Goal: Navigation & Orientation: Find specific page/section

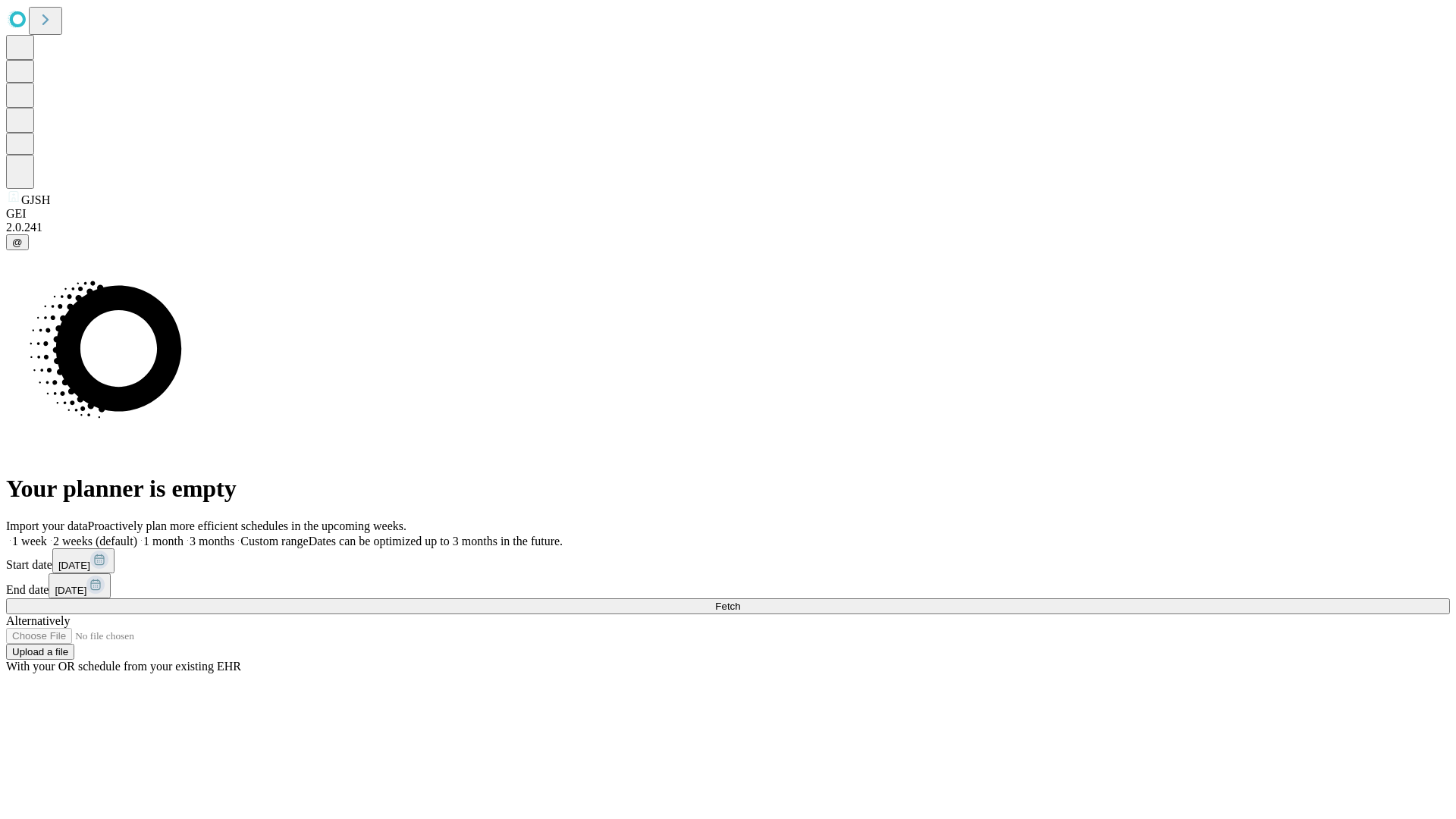
click at [740, 601] on span "Fetch" at bounding box center [728, 606] width 25 height 11
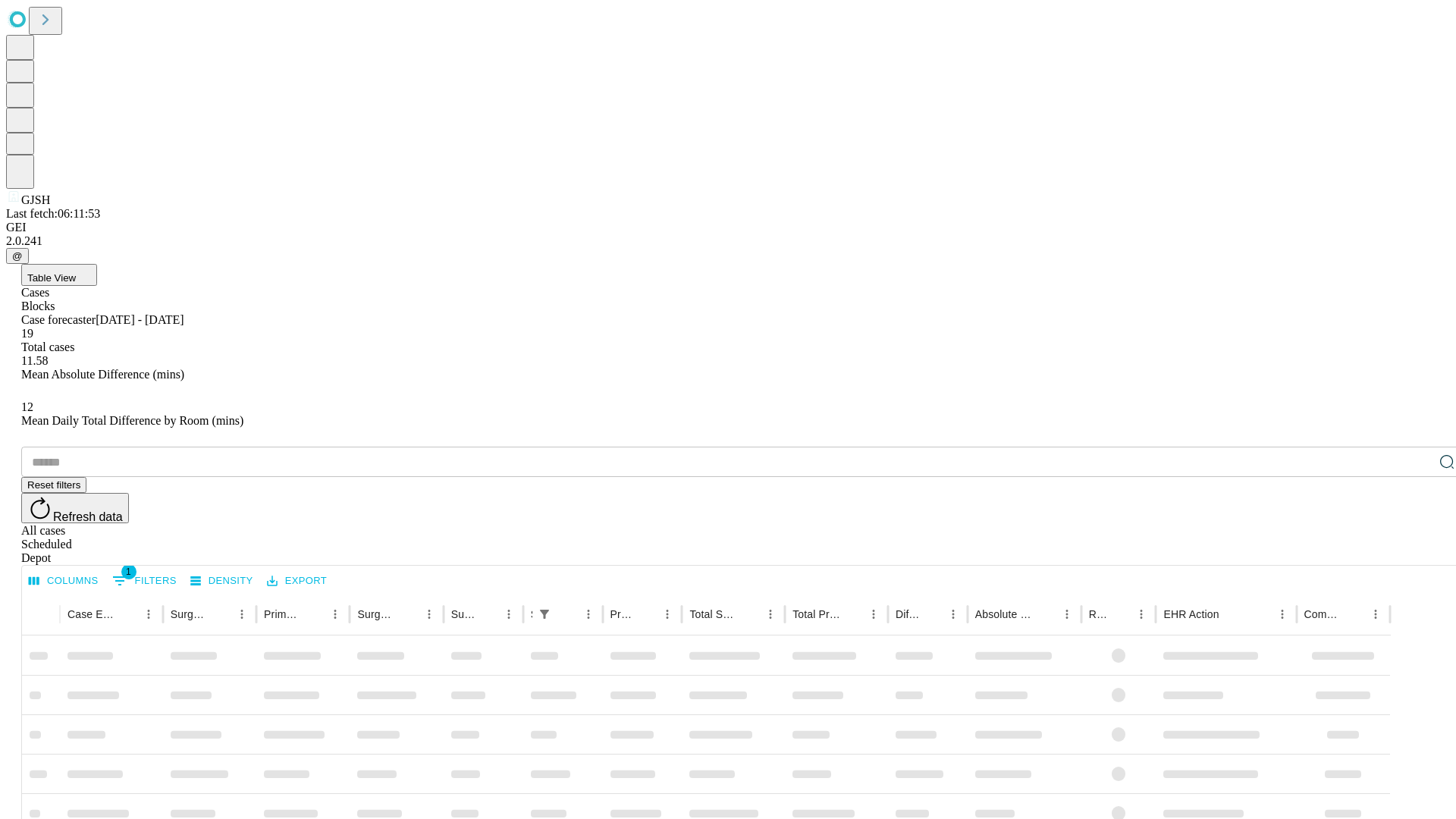
click at [76, 272] on span "Table View" at bounding box center [51, 278] width 48 height 11
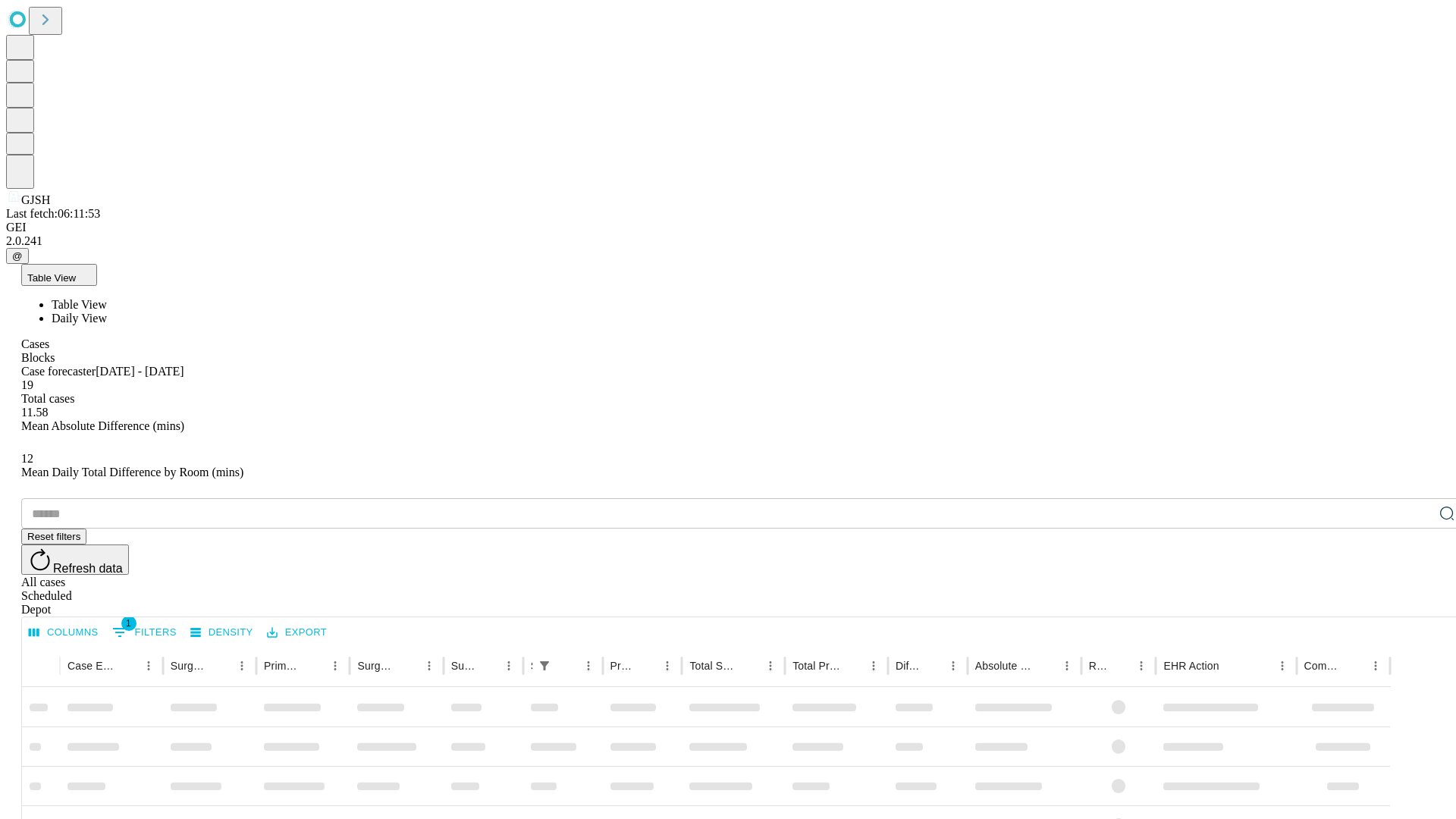
click at [107, 312] on span "Daily View" at bounding box center [79, 318] width 55 height 13
